Goal: Task Accomplishment & Management: Complete application form

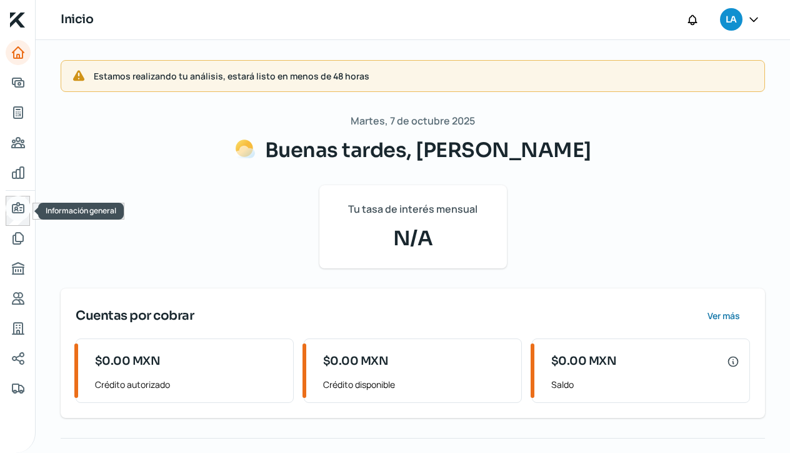
click at [15, 208] on icon "Información general" at bounding box center [18, 208] width 11 height 10
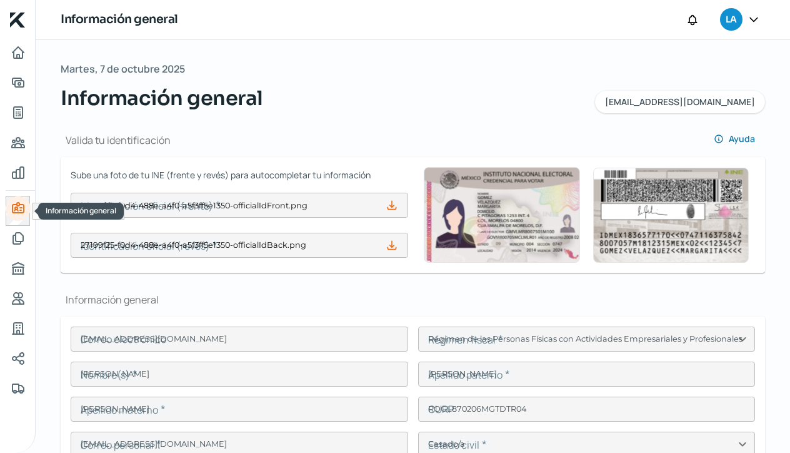
type input "27199f25-f0d4-488e-a4f0-a5f3ff5e1350-officialIdFront.png"
type input "27199f25-f0d4-488e-a4f0-a5f3ff5e1350-officialIdBack.png"
type input "[EMAIL_ADDRESS][DOMAIN_NAME]"
type input "Régimen de las Personas Físicas con Actividades Empresariales y Profesionales"
type input "LR Soluciones"
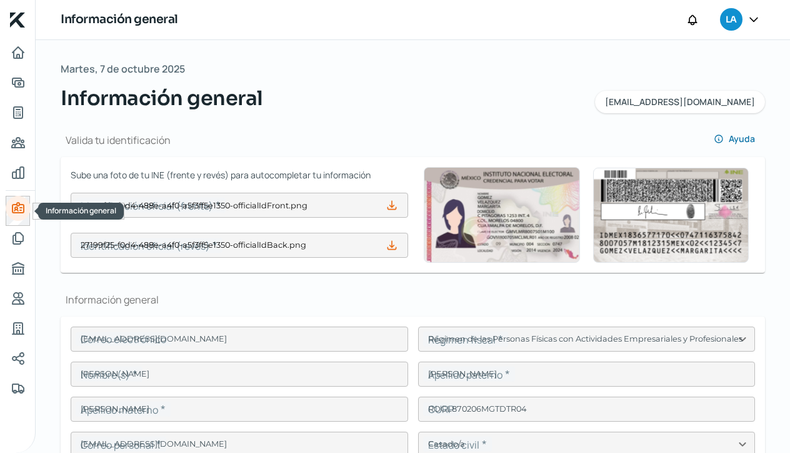
type input "47 - 7394 - 4754"
type input "47 - 7324 - 4883"
type input "ROGL870206BPA"
type input "manto sagrado"
type input "178"
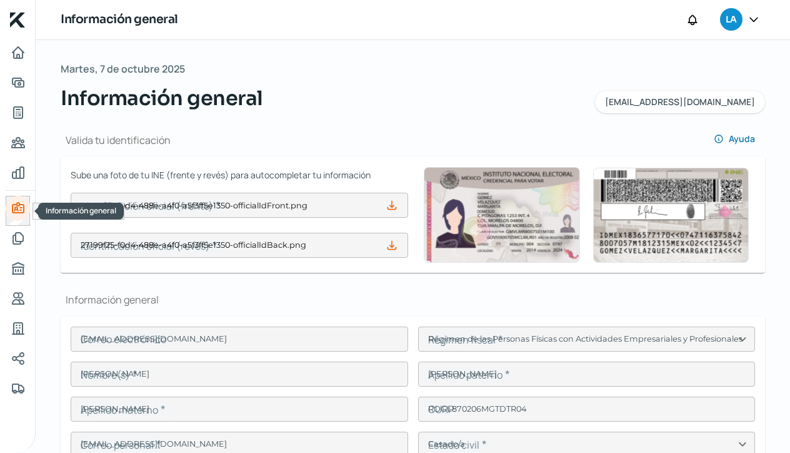
type input "37570"
type input "[DEMOGRAPHIC_DATA][PERSON_NAME]"
type input "León"
type input "[GEOGRAPHIC_DATA]"
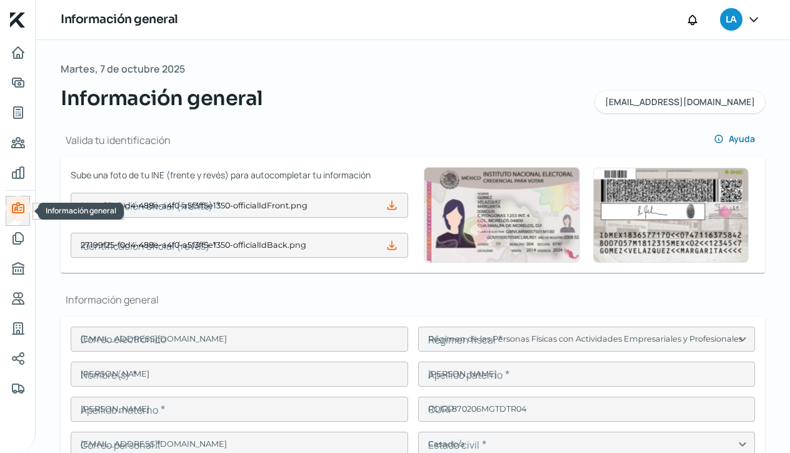
type input "061230153557.pdf"
type input "5"
type input "0"
type input "Rentada"
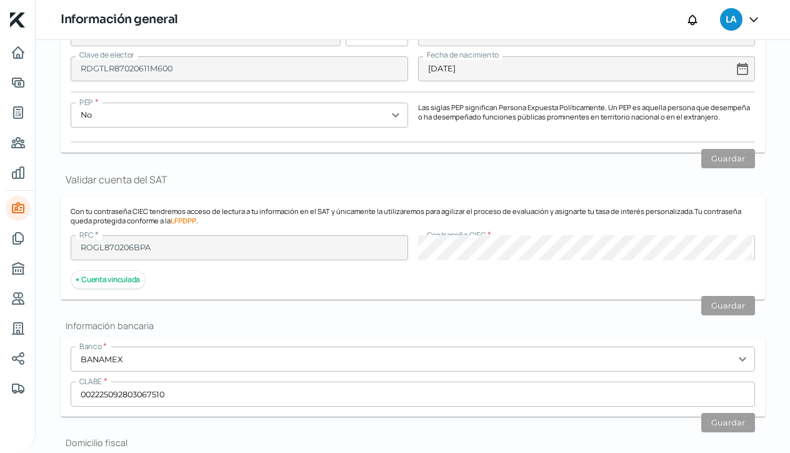
scroll to position [487, 0]
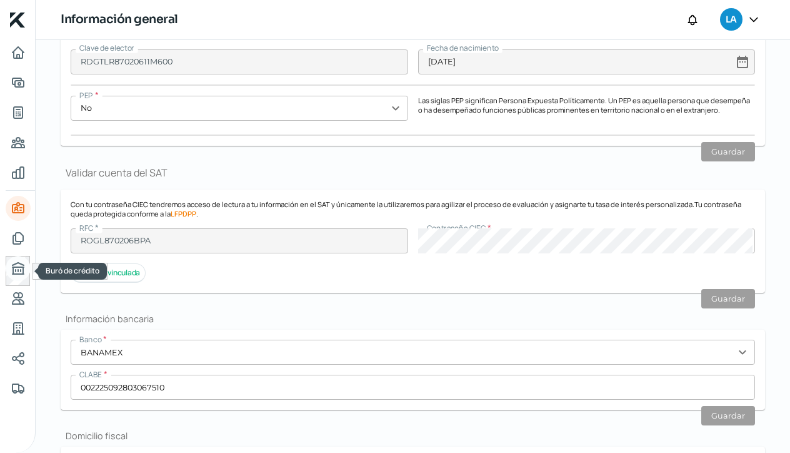
click at [22, 273] on icon "Buró de crédito" at bounding box center [18, 268] width 15 height 15
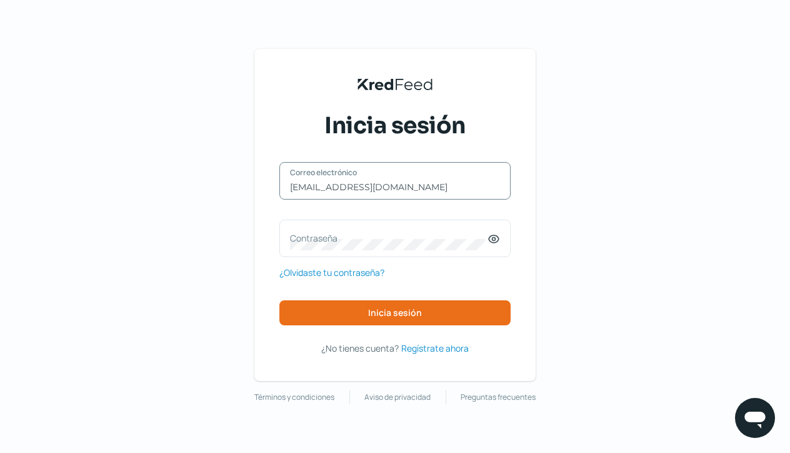
type input "[EMAIL_ADDRESS][DOMAIN_NAME]"
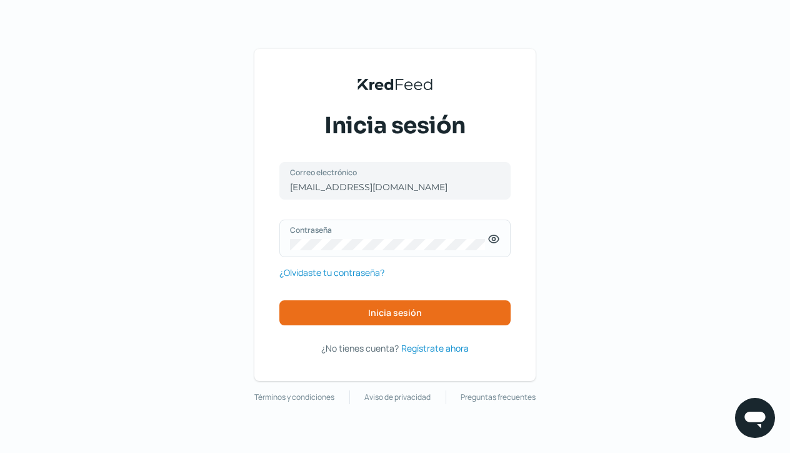
click at [496, 240] on icon at bounding box center [494, 238] width 3 height 3
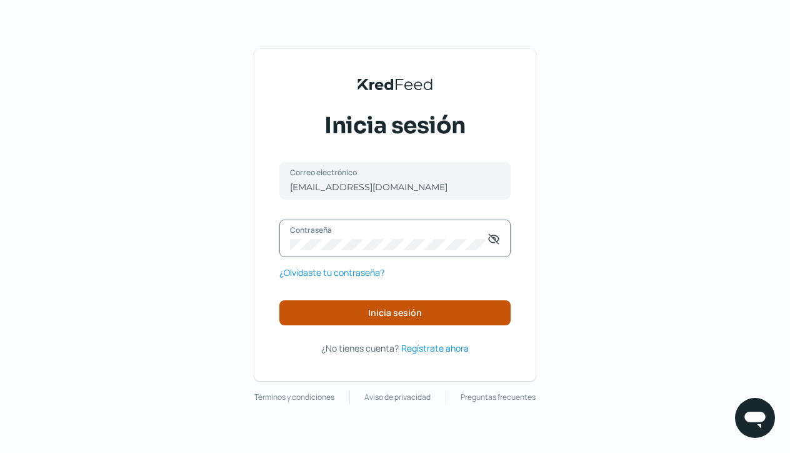
click at [383, 311] on span "Inicia sesión" at bounding box center [395, 312] width 54 height 9
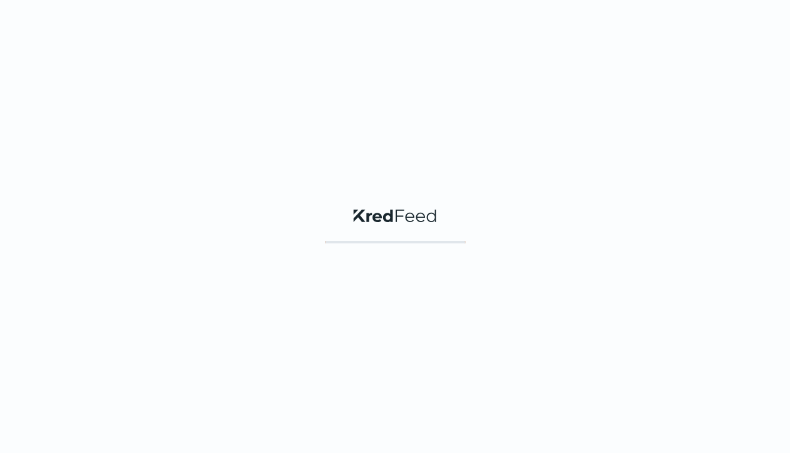
click at [385, 315] on div "KredFeed's Black Logo" at bounding box center [395, 226] width 790 height 453
